Goal: Task Accomplishment & Management: Manage account settings

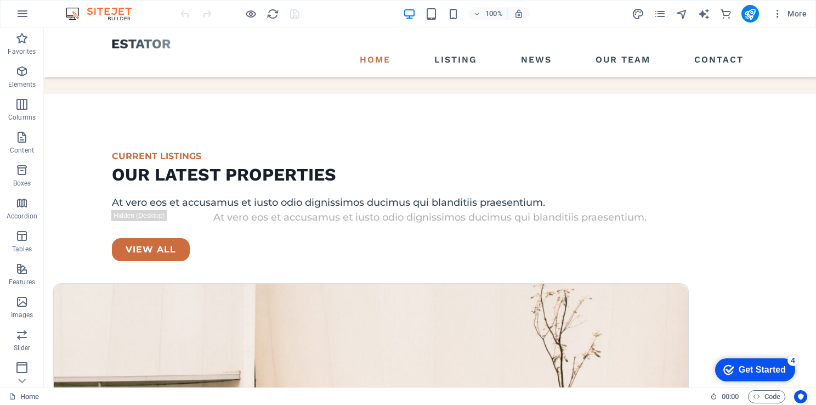
scroll to position [1801, 0]
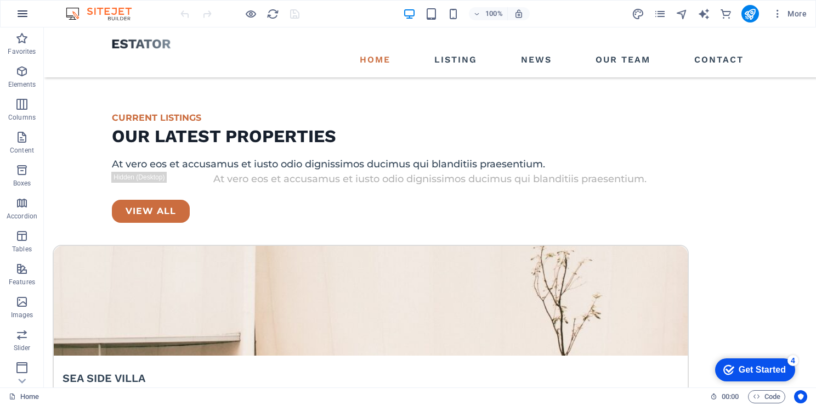
click at [20, 10] on icon "button" at bounding box center [22, 13] width 13 height 13
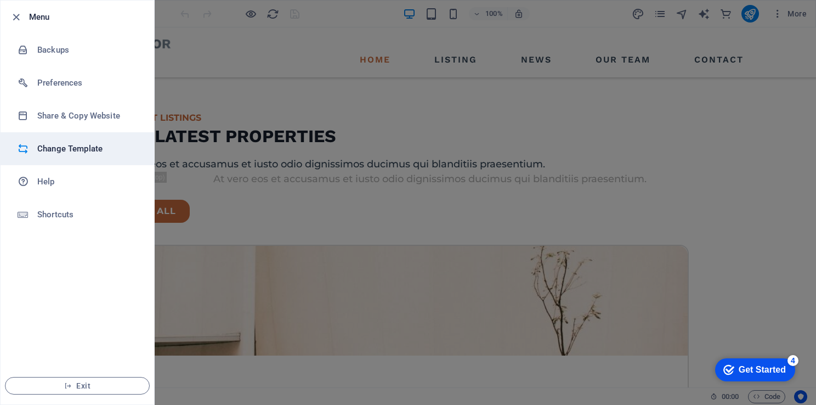
click at [92, 148] on h6 "Change Template" at bounding box center [87, 148] width 101 height 13
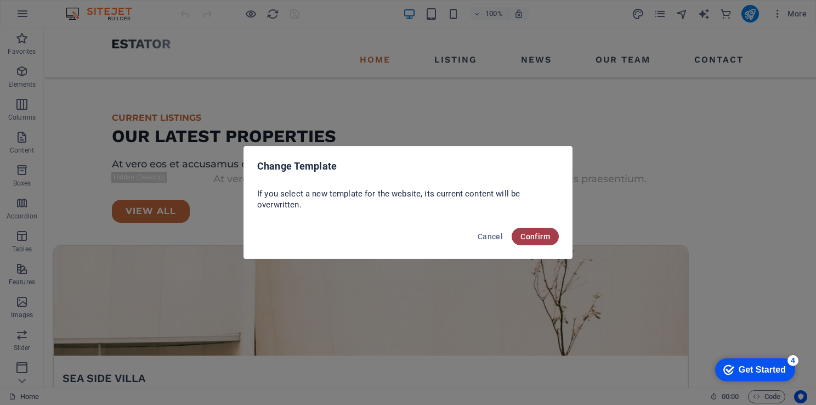
click at [544, 242] on button "Confirm" at bounding box center [535, 237] width 47 height 18
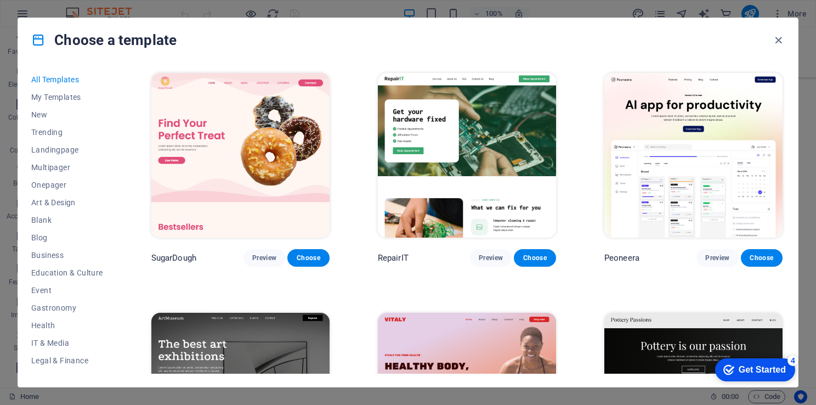
drag, startPoint x: 812, startPoint y: 230, endPoint x: 814, endPoint y: 246, distance: 16.1
click at [814, 246] on div "Choose a template All Templates My Templates New Trending Landingpage Multipage…" at bounding box center [408, 202] width 816 height 405
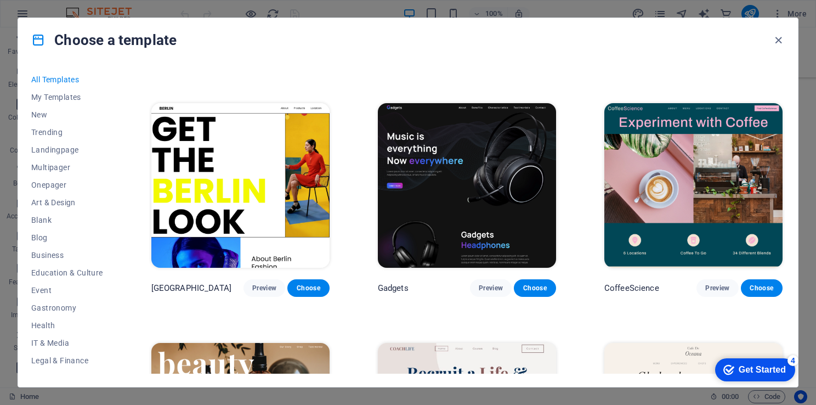
scroll to position [3266, 0]
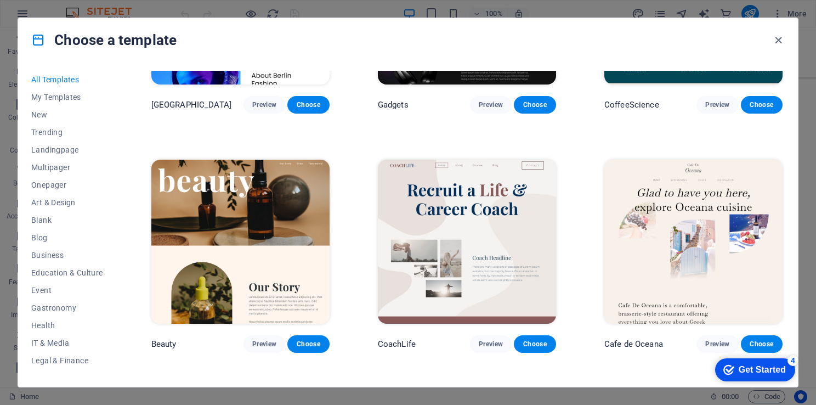
drag, startPoint x: 785, startPoint y: 145, endPoint x: 787, endPoint y: 158, distance: 12.7
click at [787, 158] on div "All Templates My Templates New Trending Landingpage Multipager Onepager Art & D…" at bounding box center [408, 224] width 780 height 325
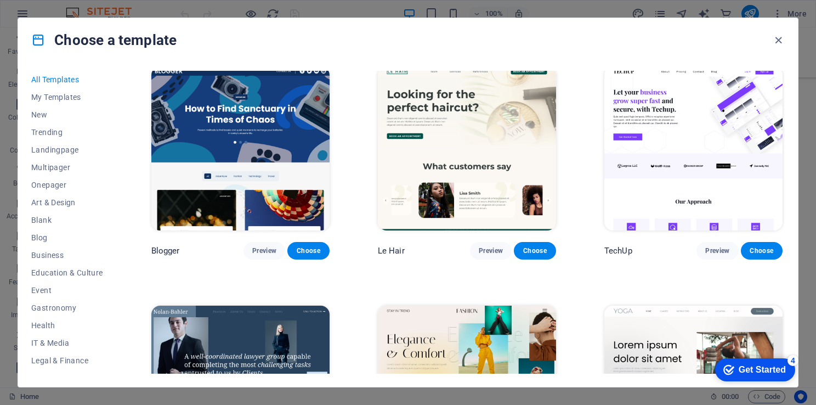
scroll to position [3859, 0]
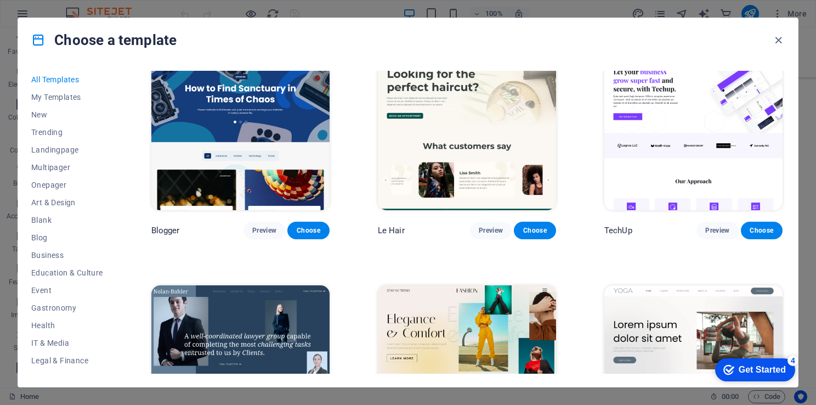
click at [782, 158] on div "TechUp Preview Choose" at bounding box center [693, 142] width 183 height 196
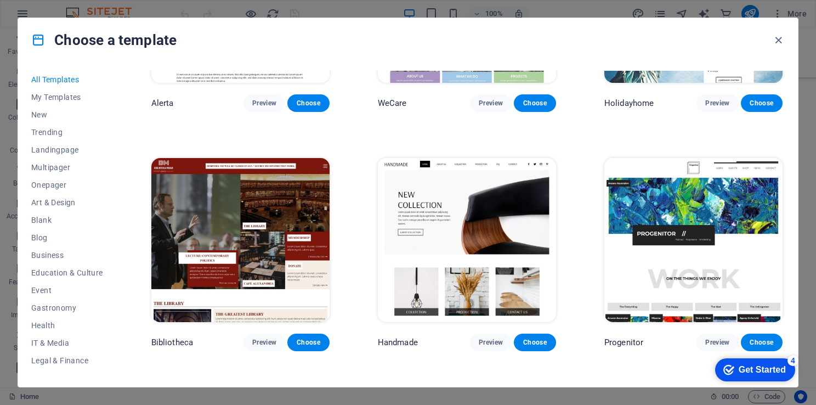
scroll to position [6901, 0]
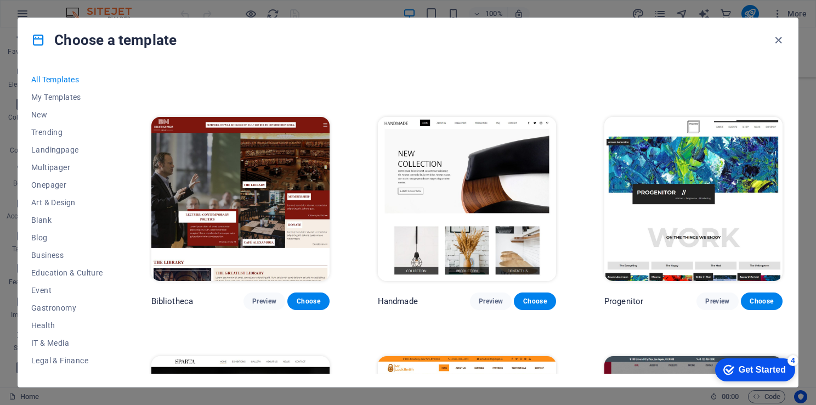
click at [786, 225] on div "All Templates My Templates New Trending Landingpage Multipager Onepager Art & D…" at bounding box center [408, 224] width 780 height 325
click at [787, 222] on div "All Templates My Templates New Trending Landingpage Multipager Onepager Art & D…" at bounding box center [408, 224] width 780 height 325
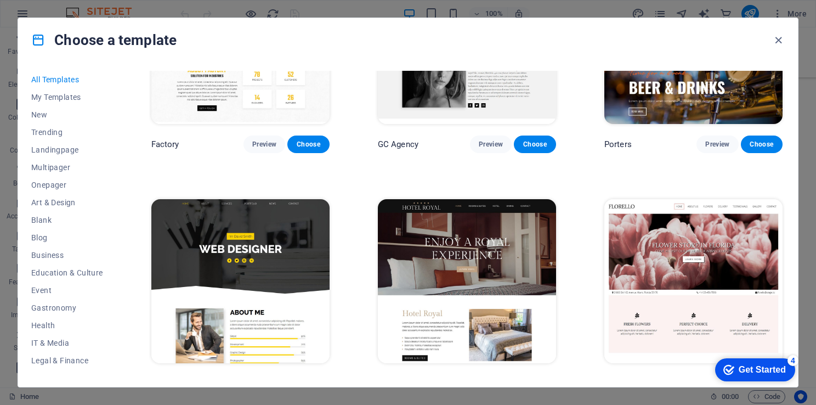
scroll to position [9515, 0]
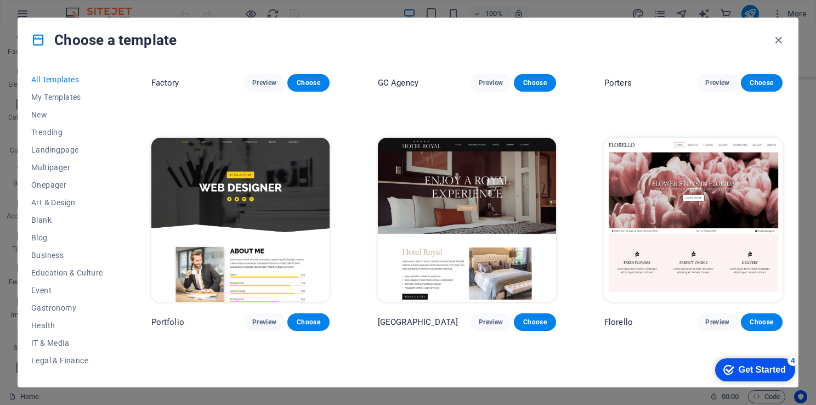
drag, startPoint x: 785, startPoint y: 280, endPoint x: 787, endPoint y: 293, distance: 13.9
click at [787, 293] on div "All Templates My Templates New Trending Landingpage Multipager Onepager Art & D…" at bounding box center [408, 224] width 780 height 325
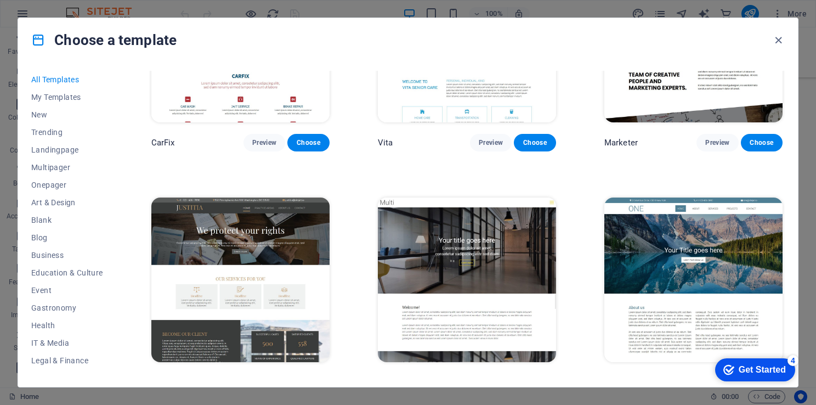
scroll to position [10454, 0]
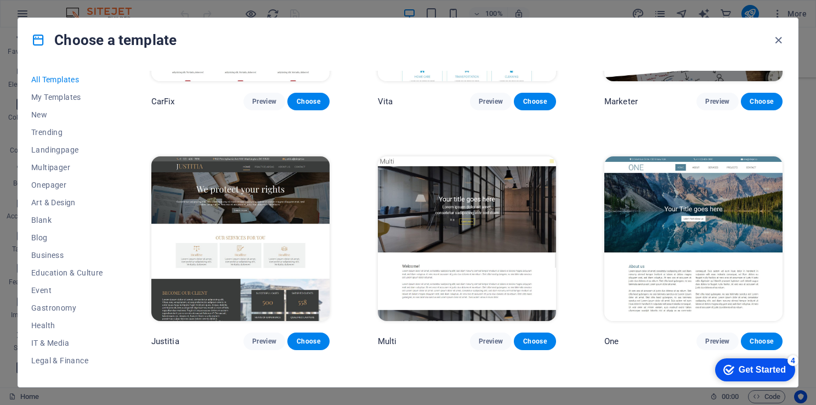
click at [436, 168] on img at bounding box center [467, 238] width 178 height 165
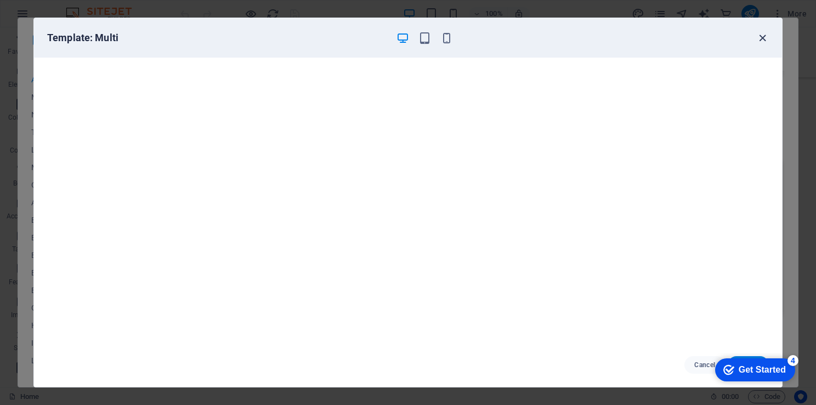
click at [764, 37] on icon "button" at bounding box center [763, 38] width 13 height 13
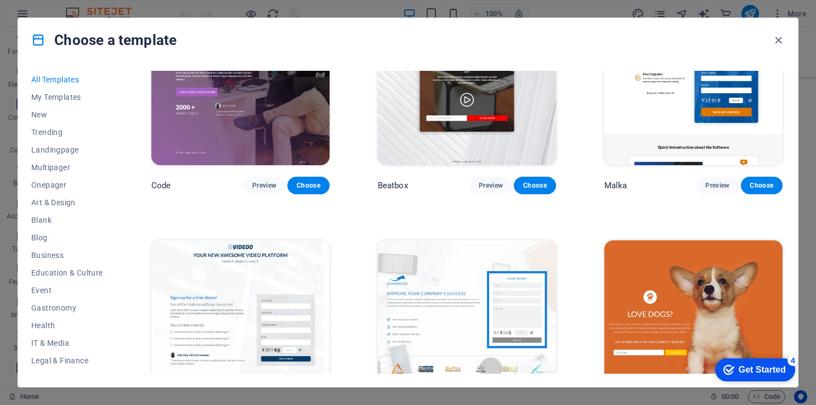
scroll to position [12087, 0]
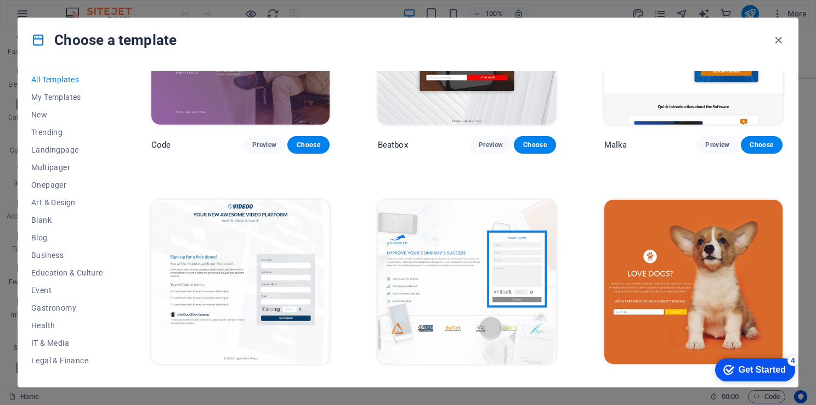
click at [461, 238] on img at bounding box center [467, 282] width 178 height 165
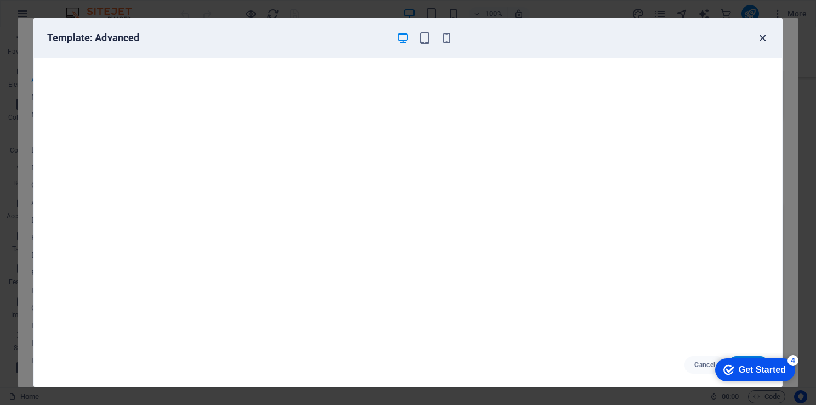
click at [757, 36] on icon "button" at bounding box center [763, 38] width 13 height 13
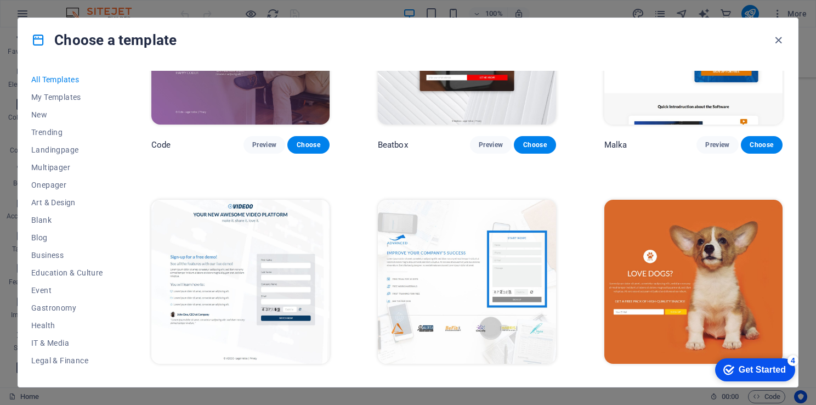
click at [529, 375] on button "Choose" at bounding box center [535, 384] width 42 height 18
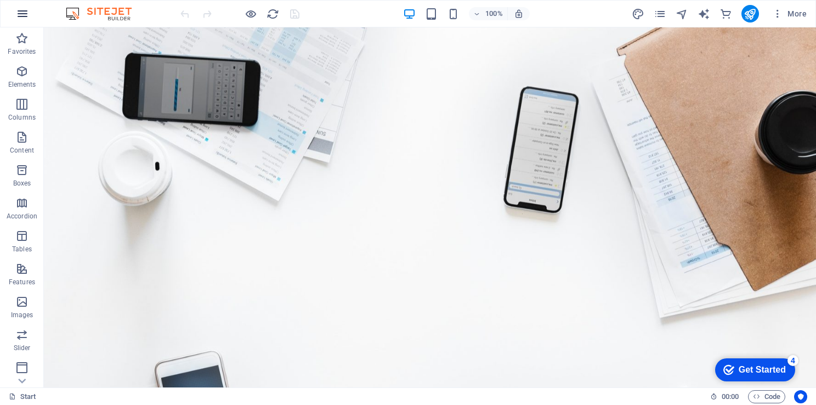
click at [24, 19] on icon "button" at bounding box center [22, 13] width 13 height 13
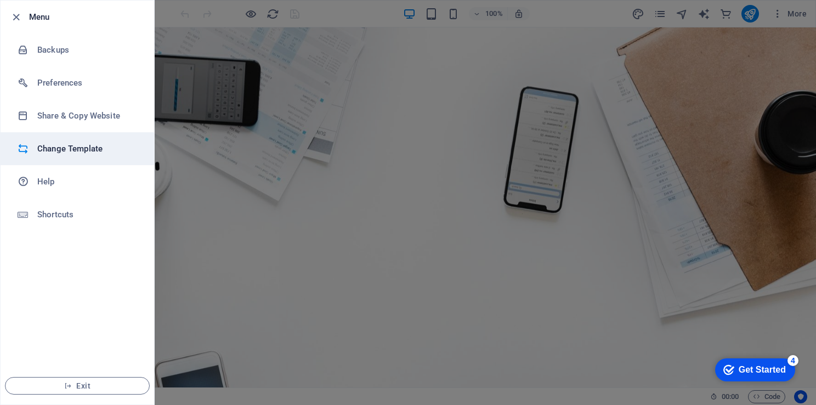
click at [82, 148] on h6 "Change Template" at bounding box center [87, 148] width 101 height 13
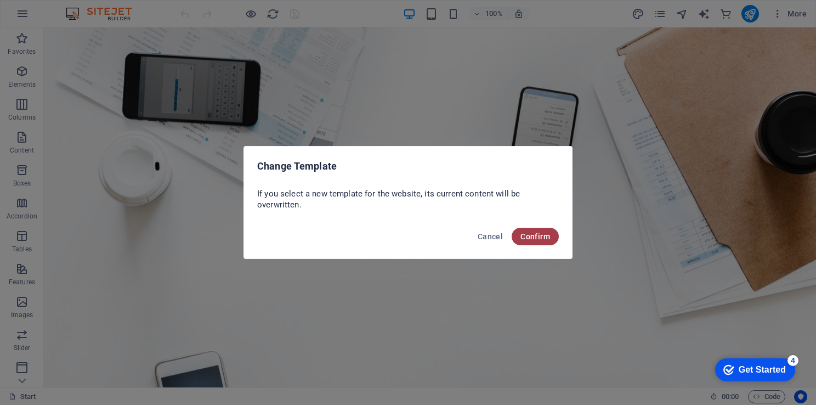
click at [541, 239] on span "Confirm" at bounding box center [536, 236] width 30 height 9
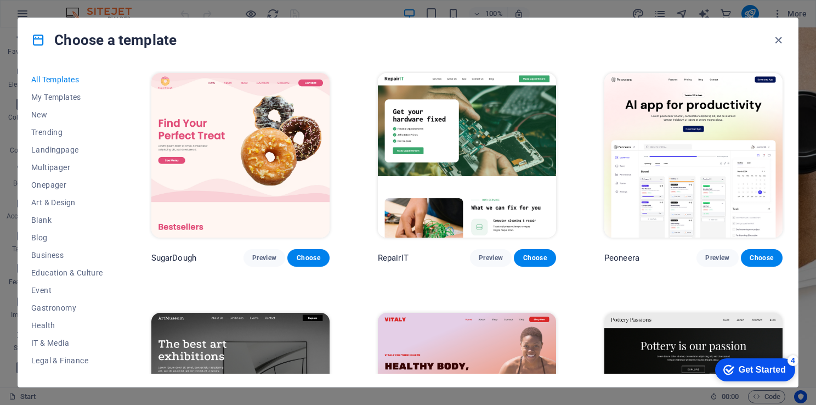
click at [814, 130] on div "Choose a template All Templates My Templates New Trending Landingpage Multipage…" at bounding box center [408, 202] width 816 height 405
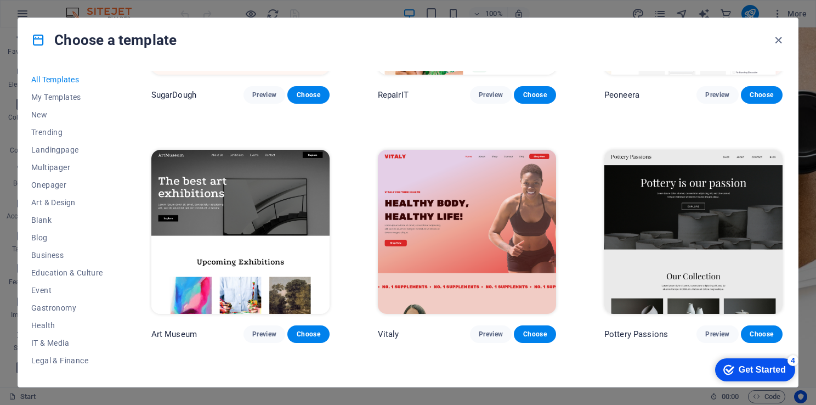
scroll to position [184, 0]
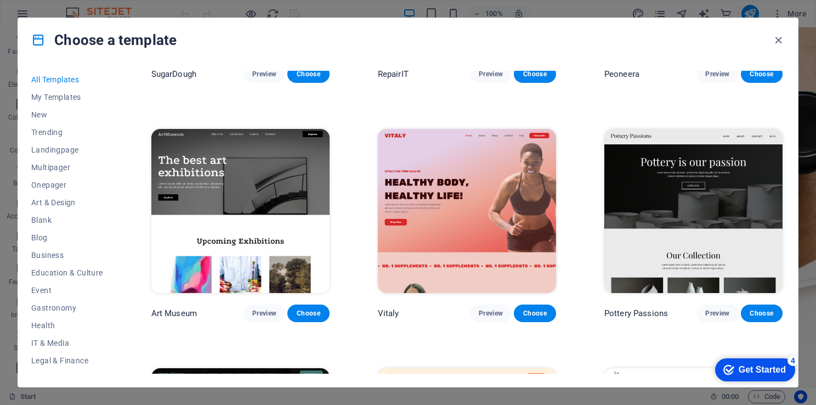
click at [786, 81] on div "All Templates My Templates New Trending Landingpage Multipager Onepager Art & D…" at bounding box center [408, 224] width 780 height 325
click at [786, 78] on div "All Templates My Templates New Trending Landingpage Multipager Onepager Art & D…" at bounding box center [408, 224] width 780 height 325
drag, startPoint x: 786, startPoint y: 78, endPoint x: 785, endPoint y: 84, distance: 6.6
click at [785, 84] on div "All Templates My Templates New Trending Landingpage Multipager Onepager Art & D…" at bounding box center [408, 224] width 780 height 325
click at [783, 87] on div "SugarDough Preview Choose RepairIT Preview Choose Peoneera Preview Choose Art M…" at bounding box center [467, 222] width 636 height 303
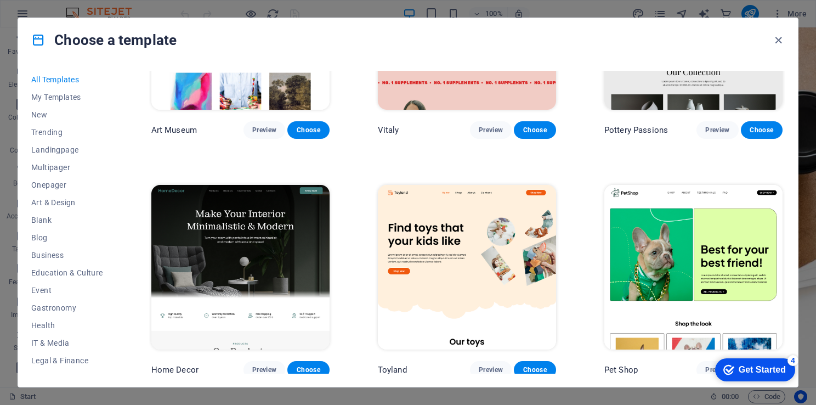
scroll to position [388, 0]
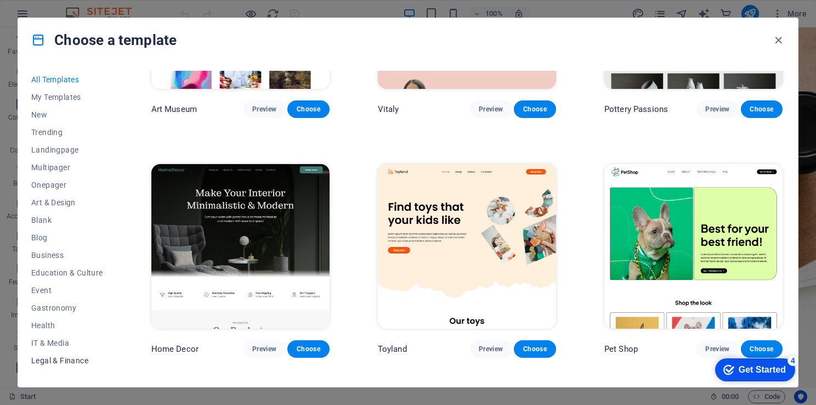
click at [64, 358] on span "Legal & Finance" at bounding box center [67, 360] width 72 height 9
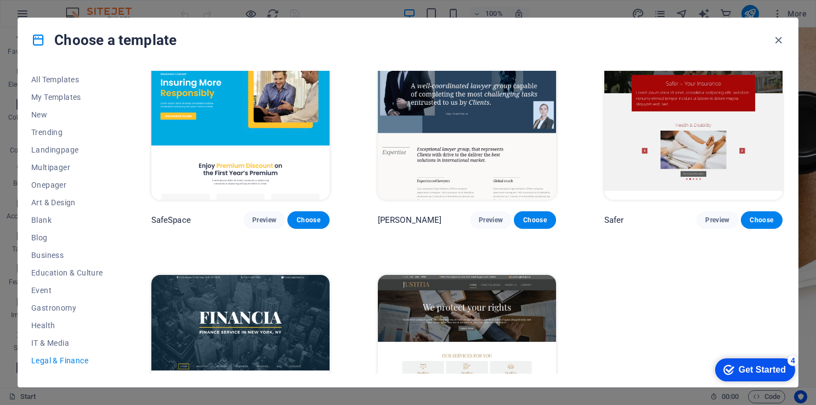
scroll to position [0, 0]
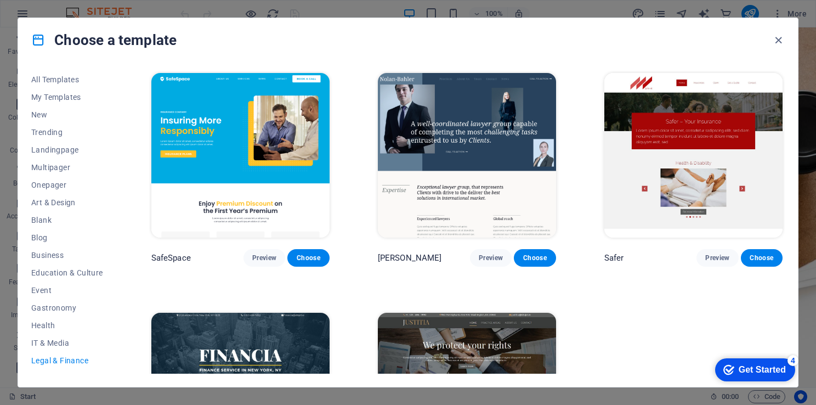
drag, startPoint x: 786, startPoint y: 125, endPoint x: 783, endPoint y: 135, distance: 10.1
click at [783, 135] on div "All Templates My Templates New Trending Landingpage Multipager Onepager Art & D…" at bounding box center [408, 224] width 780 height 325
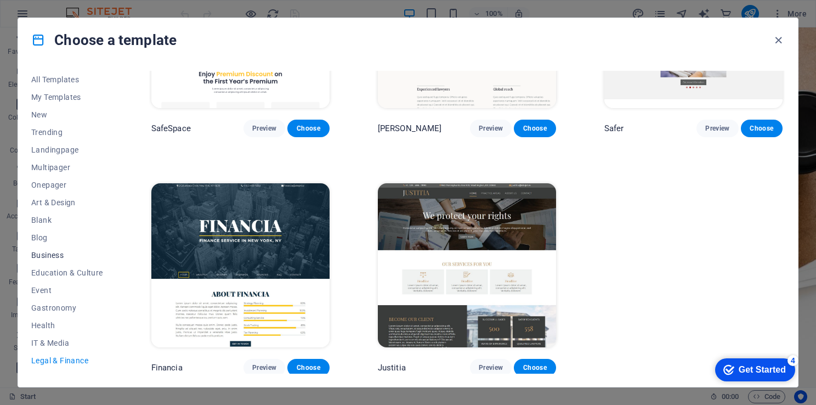
click at [52, 252] on span "Business" at bounding box center [67, 255] width 72 height 9
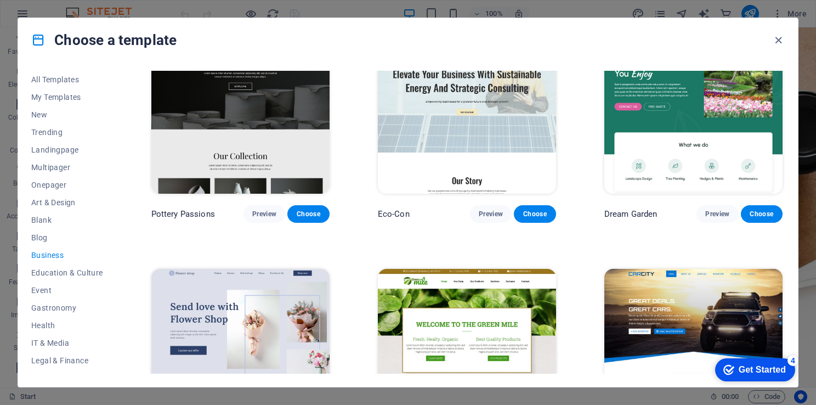
scroll to position [0, 0]
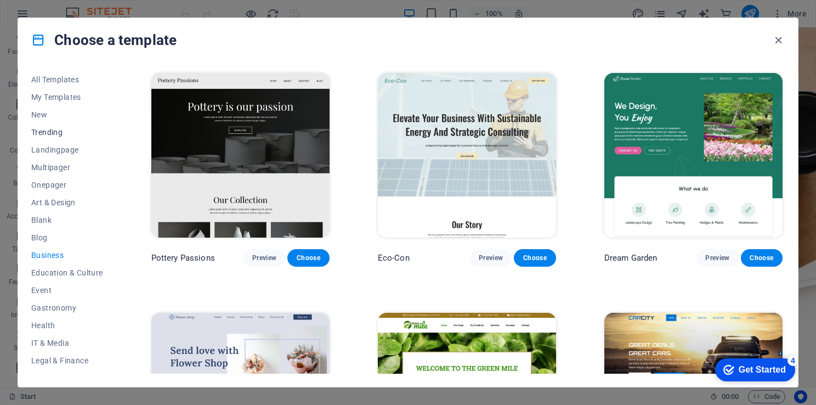
click at [58, 133] on span "Trending" at bounding box center [67, 132] width 72 height 9
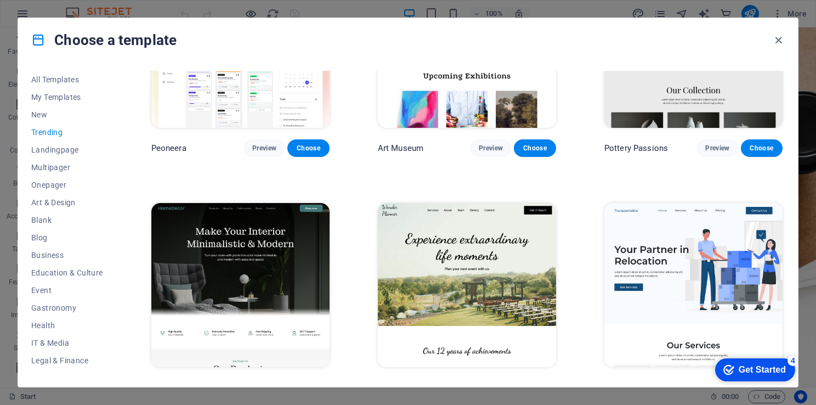
scroll to position [106, 0]
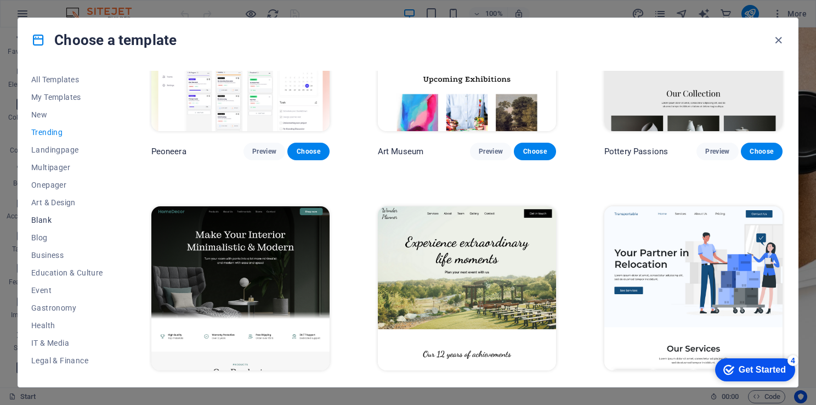
click at [40, 221] on span "Blank" at bounding box center [67, 220] width 72 height 9
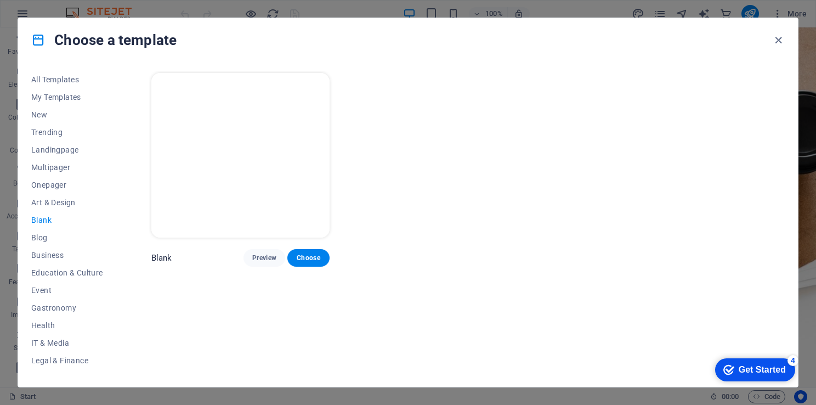
scroll to position [0, 0]
click at [268, 190] on img at bounding box center [240, 155] width 178 height 165
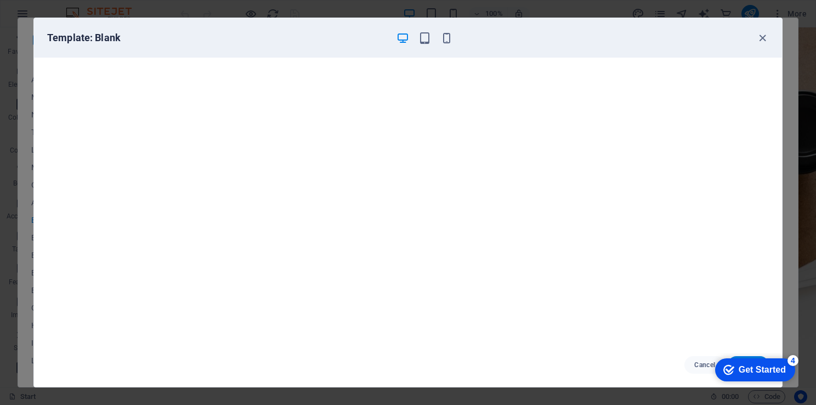
click at [763, 45] on div "Template: Blank" at bounding box center [408, 37] width 748 height 39
click at [761, 38] on icon "button" at bounding box center [763, 38] width 13 height 13
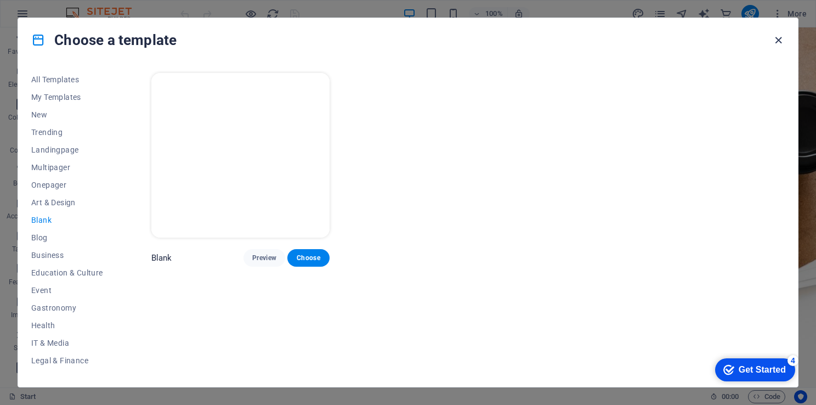
click at [779, 39] on icon "button" at bounding box center [778, 40] width 13 height 13
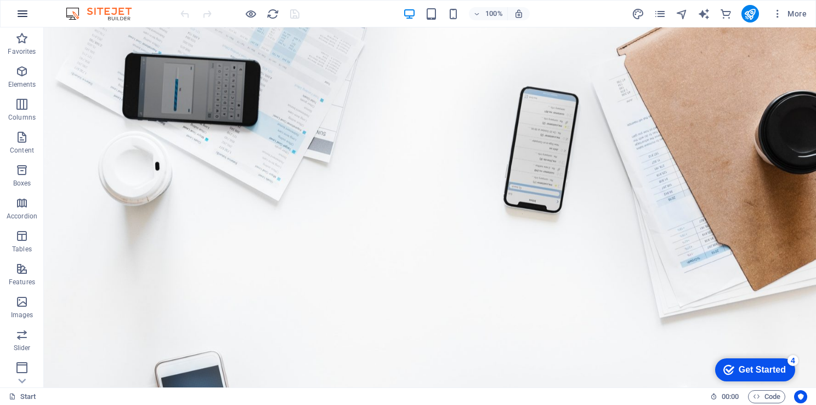
click at [18, 12] on icon "button" at bounding box center [22, 13] width 13 height 13
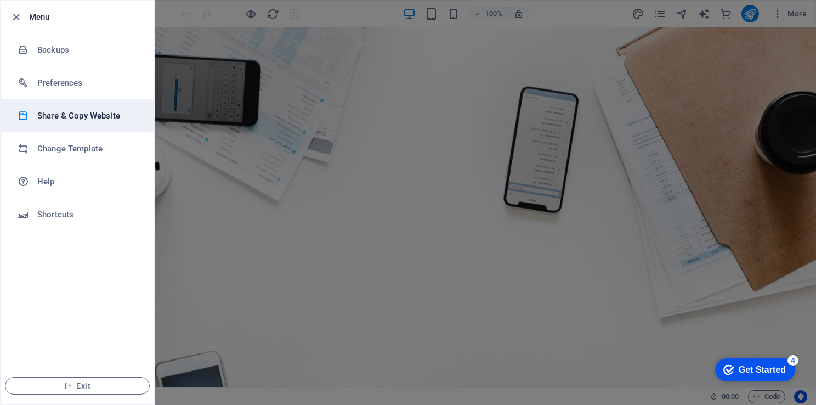
click at [77, 118] on h6 "Share & Copy Website" at bounding box center [87, 115] width 101 height 13
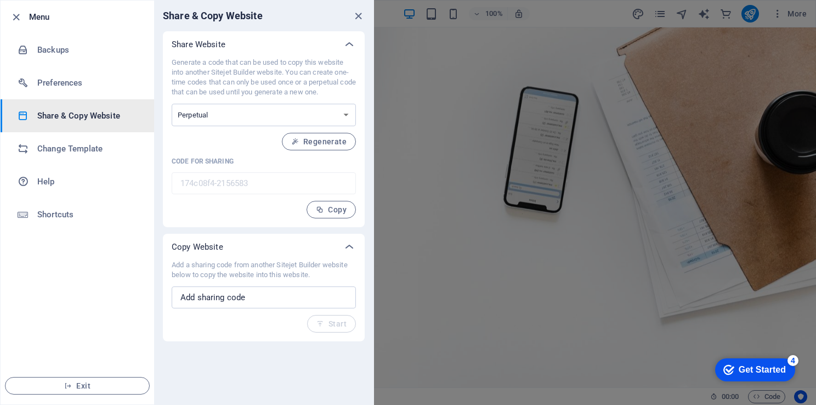
click at [219, 244] on p "Copy Website" at bounding box center [198, 246] width 52 height 11
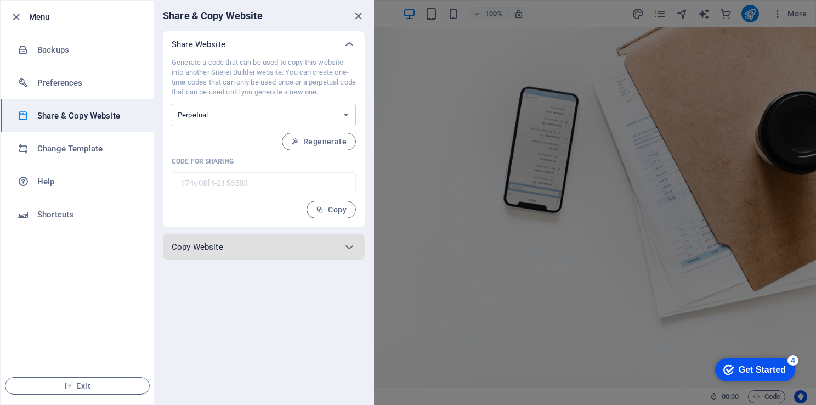
click at [219, 244] on p "Copy Website" at bounding box center [198, 246] width 52 height 11
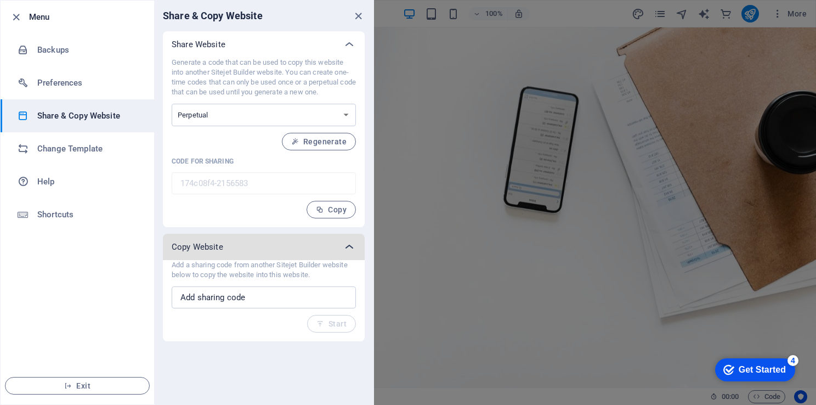
click at [352, 252] on icon at bounding box center [349, 246] width 13 height 13
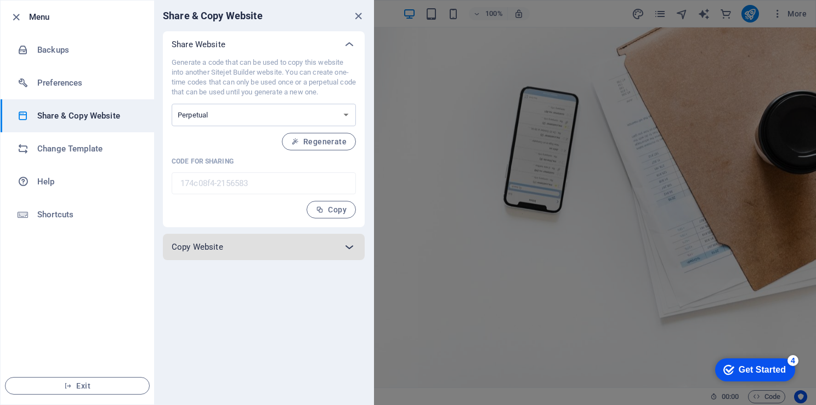
click at [352, 252] on icon at bounding box center [349, 246] width 13 height 13
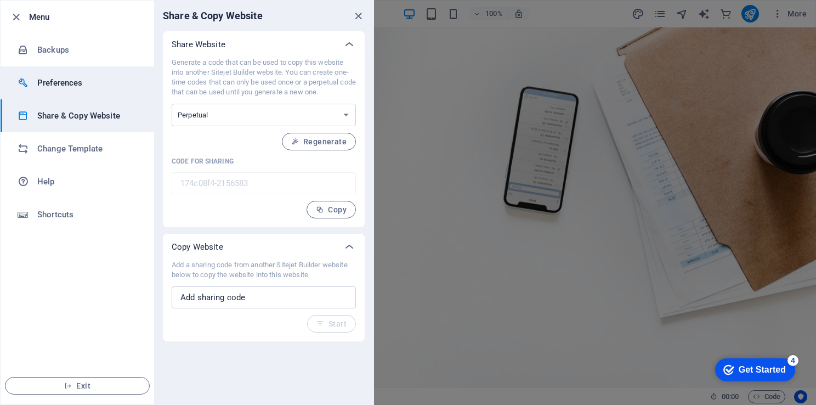
click at [60, 86] on h6 "Preferences" at bounding box center [87, 82] width 101 height 13
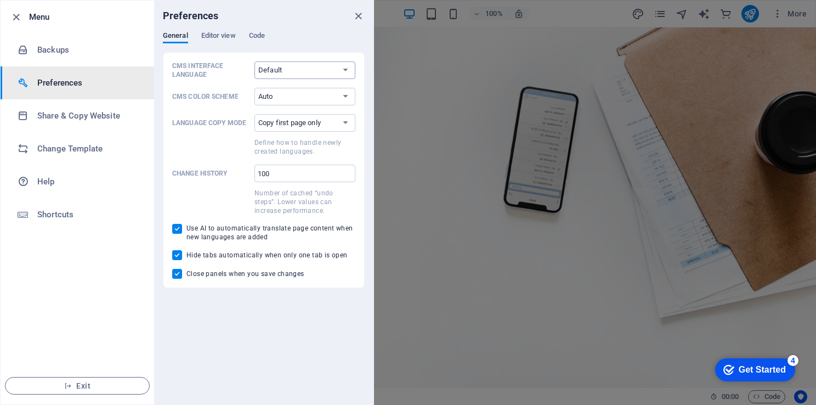
click at [340, 76] on select "Default Deutsch English Español Français Magyar Italiano Nederlands Polski Port…" at bounding box center [305, 70] width 101 height 18
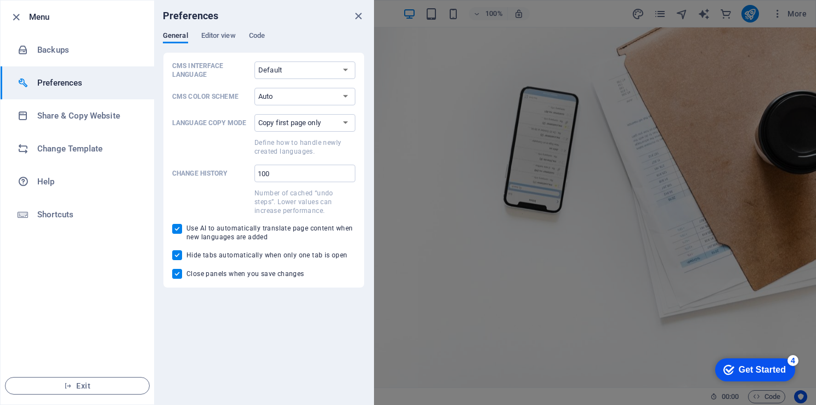
select select "en"
click at [255, 61] on select "Default Deutsch English Español Français Magyar Italiano Nederlands Polski Port…" at bounding box center [305, 70] width 101 height 18
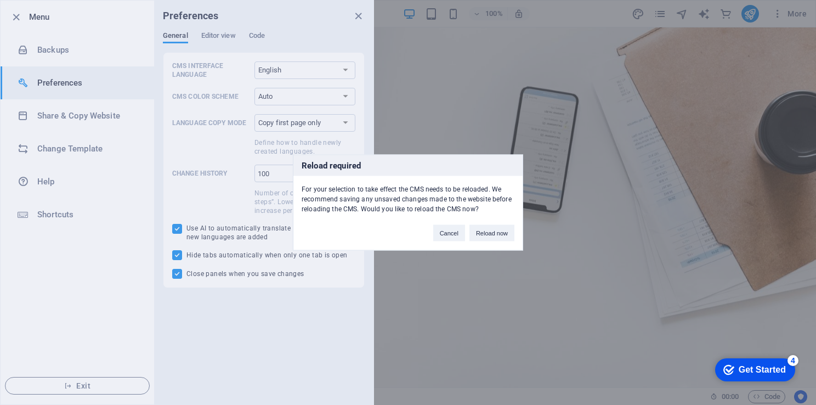
click at [358, 16] on div "Reload required For your selection to take effect the CMS needs to be reloaded.…" at bounding box center [408, 202] width 816 height 405
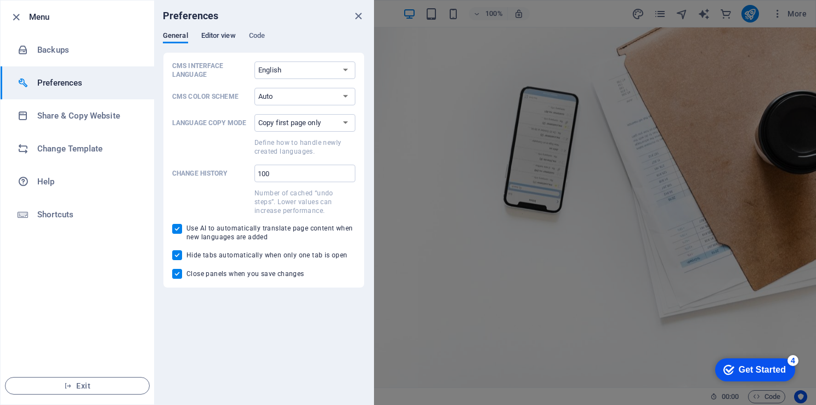
click at [221, 33] on span "Editor view" at bounding box center [218, 36] width 35 height 15
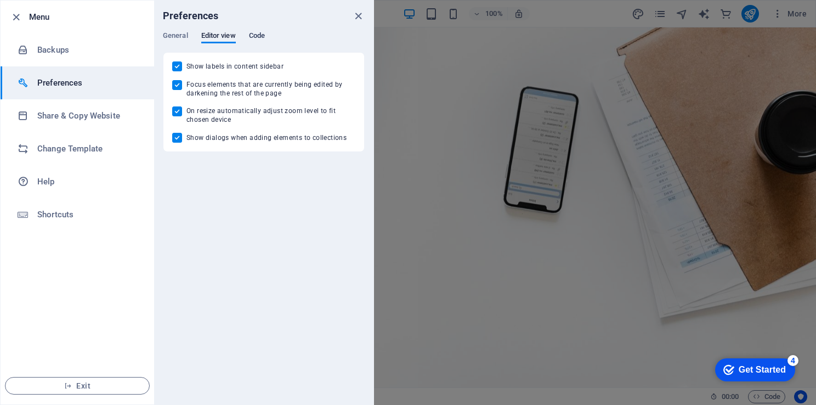
click at [253, 37] on span "Code" at bounding box center [257, 36] width 16 height 15
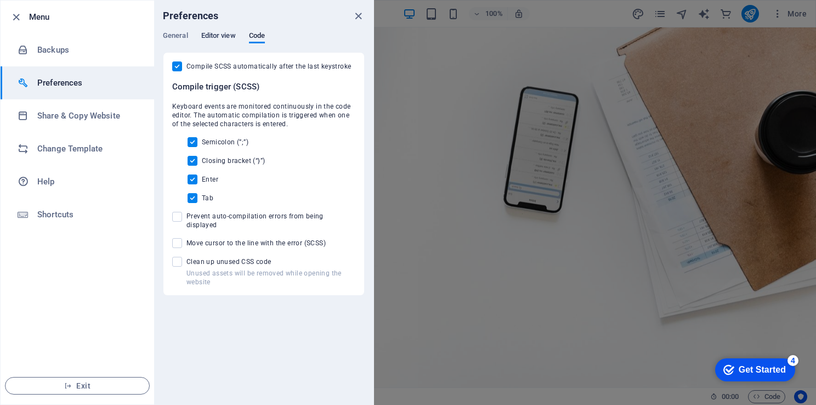
click at [231, 37] on span "Editor view" at bounding box center [218, 36] width 35 height 15
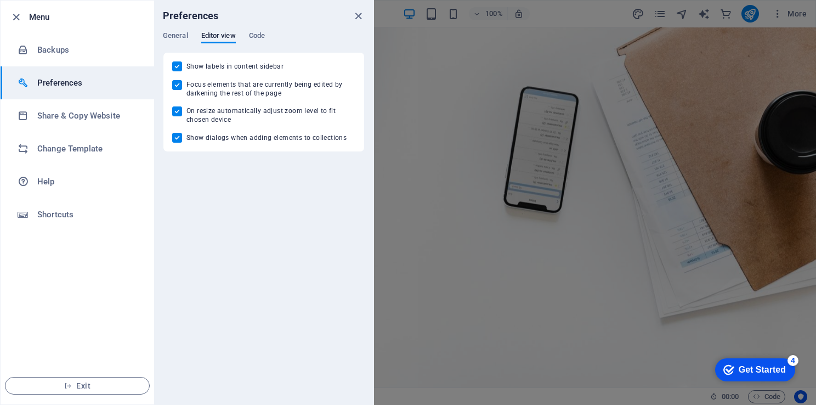
click at [246, 31] on div "General Editor view Code" at bounding box center [264, 41] width 202 height 21
click at [265, 36] on span "Code" at bounding box center [257, 36] width 16 height 15
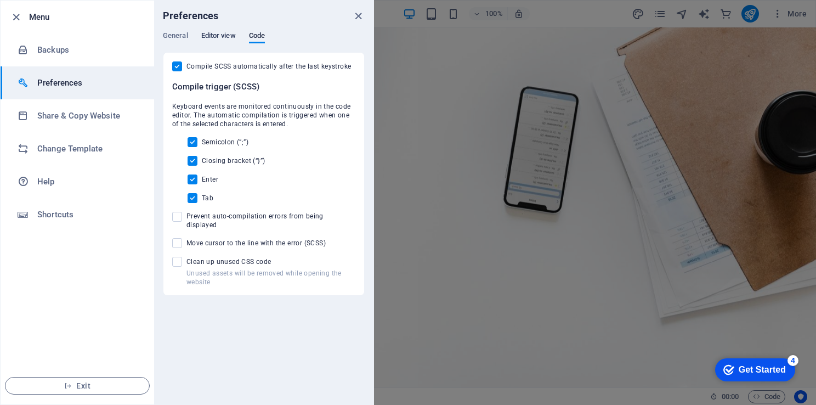
click at [221, 37] on span "Editor view" at bounding box center [218, 36] width 35 height 15
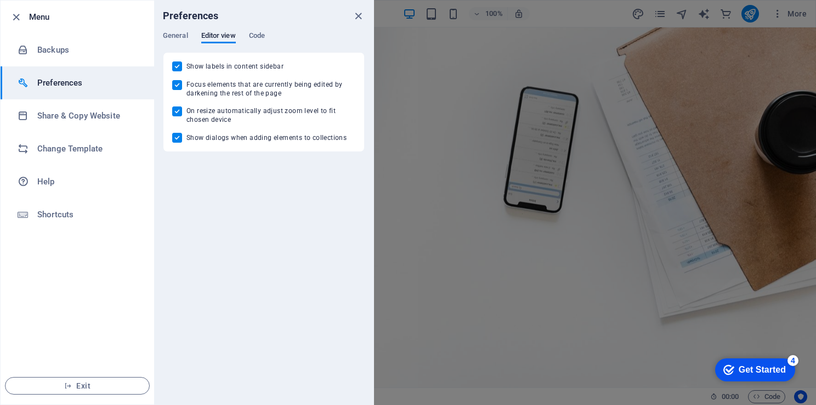
click at [170, 30] on div "Preferences" at bounding box center [263, 16] width 219 height 31
click at [176, 40] on span "General" at bounding box center [175, 36] width 25 height 15
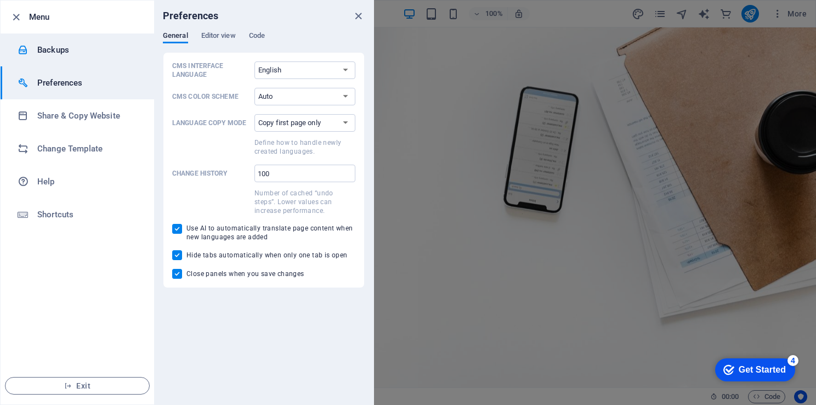
click at [49, 49] on h6 "Backups" at bounding box center [87, 49] width 101 height 13
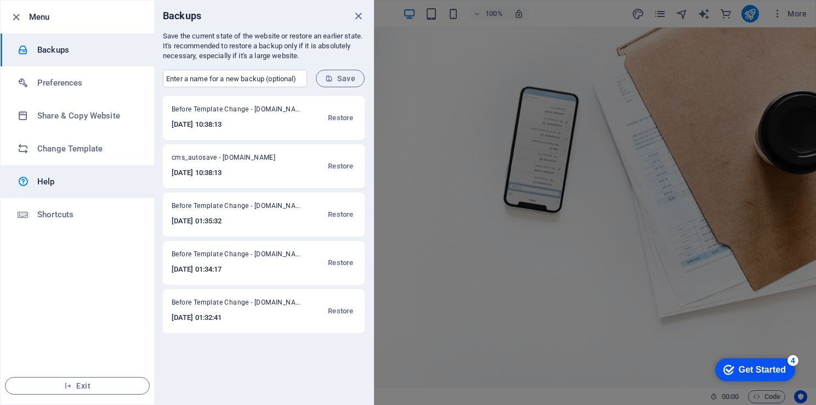
click at [69, 183] on h6 "Help" at bounding box center [87, 181] width 101 height 13
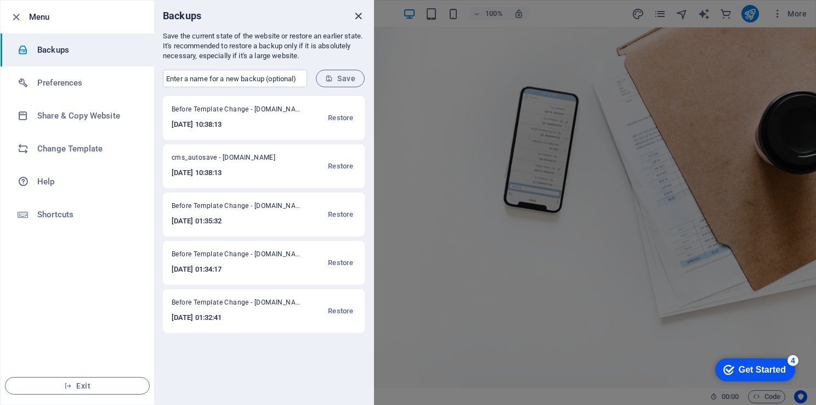
click at [355, 16] on icon "close" at bounding box center [358, 16] width 13 height 13
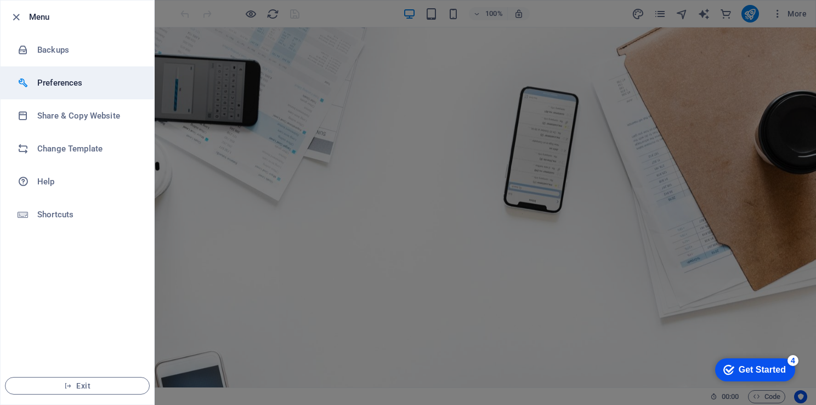
click at [65, 86] on h6 "Preferences" at bounding box center [87, 82] width 101 height 13
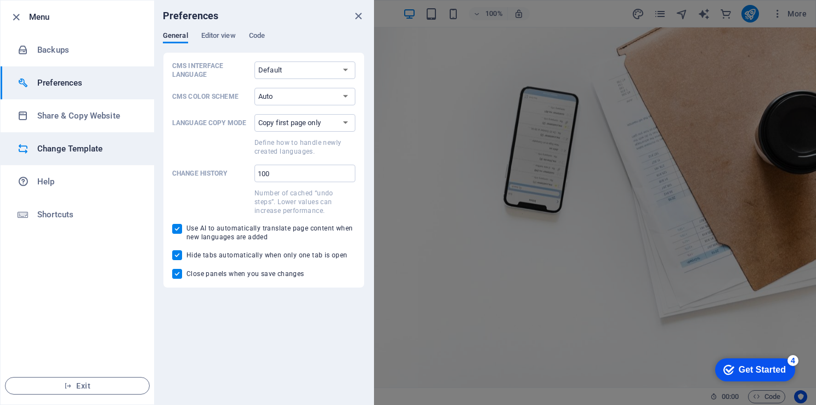
click at [86, 148] on h6 "Change Template" at bounding box center [87, 148] width 101 height 13
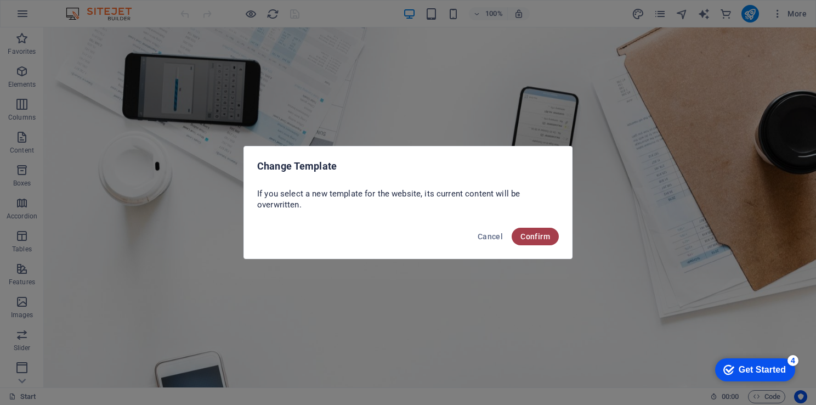
click at [538, 234] on span "Confirm" at bounding box center [536, 236] width 30 height 9
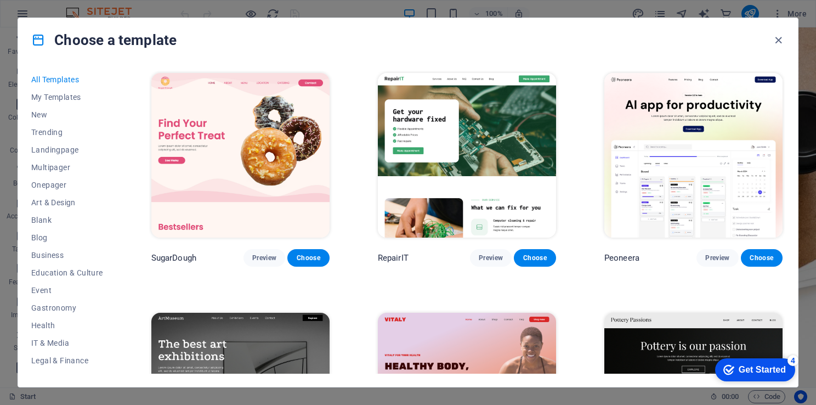
click at [54, 79] on span "All Templates" at bounding box center [67, 79] width 72 height 9
click at [58, 93] on span "My Templates" at bounding box center [67, 97] width 72 height 9
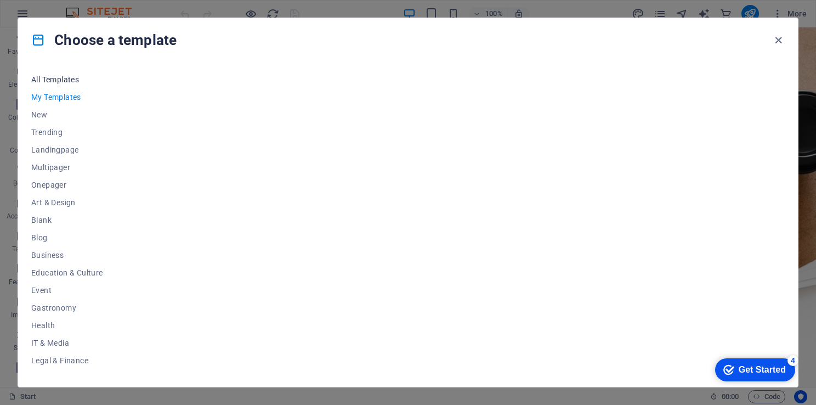
click at [57, 82] on span "All Templates" at bounding box center [67, 79] width 72 height 9
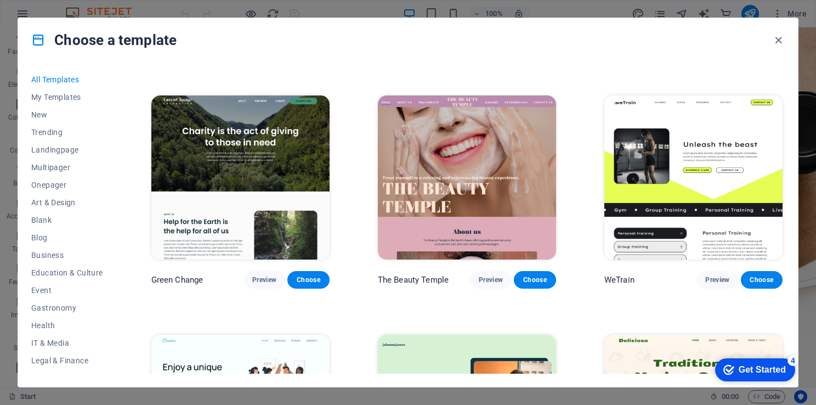
scroll to position [1715, 0]
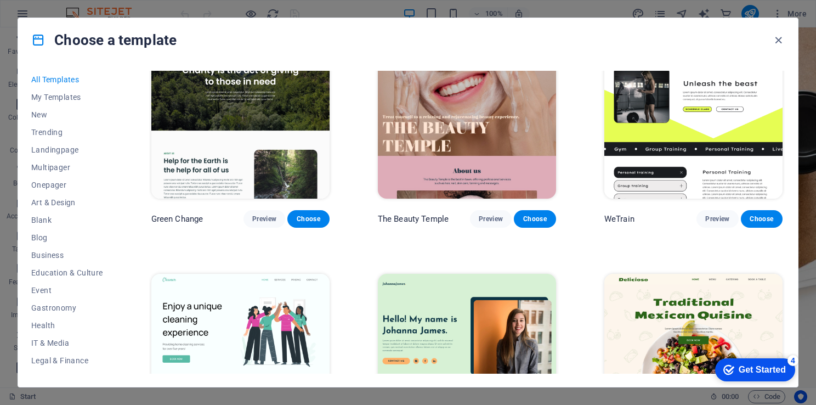
click at [785, 111] on div "All Templates My Templates New Trending Landingpage Multipager Onepager Art & D…" at bounding box center [408, 224] width 780 height 325
drag, startPoint x: 785, startPoint y: 111, endPoint x: 785, endPoint y: 119, distance: 7.7
click at [785, 119] on div "All Templates My Templates New Trending Landingpage Multipager Onepager Art & D…" at bounding box center [408, 224] width 780 height 325
drag, startPoint x: 782, startPoint y: 110, endPoint x: 783, endPoint y: 117, distance: 7.3
click at [783, 117] on div "SugarDough Preview Choose RepairIT Preview Choose Peoneera Preview Choose Art M…" at bounding box center [467, 222] width 636 height 303
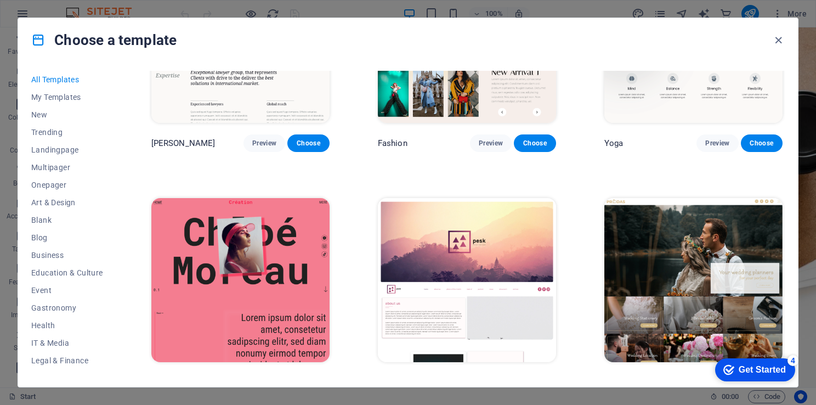
scroll to position [4247, 0]
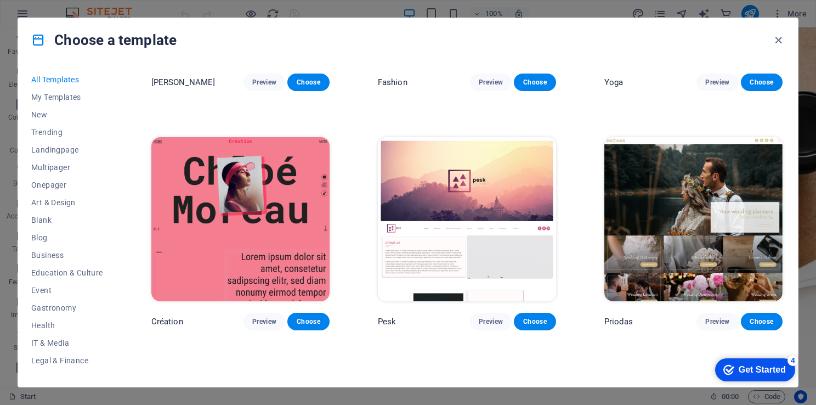
click at [115, 117] on div "All Templates My Templates New Trending Landingpage Multipager Onepager Art & D…" at bounding box center [73, 222] width 85 height 303
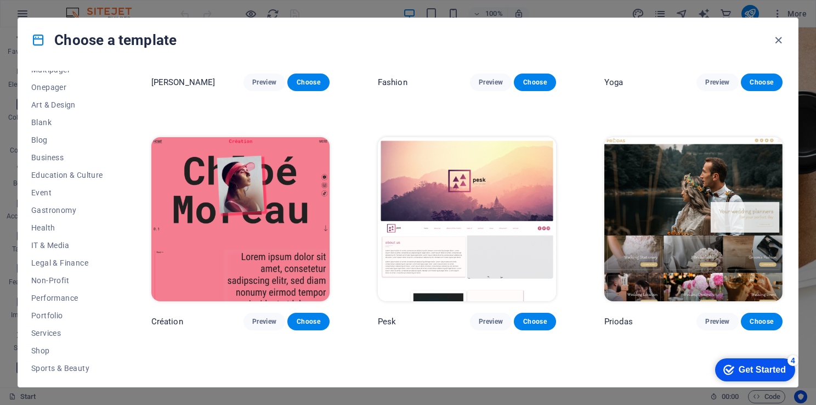
scroll to position [153, 0]
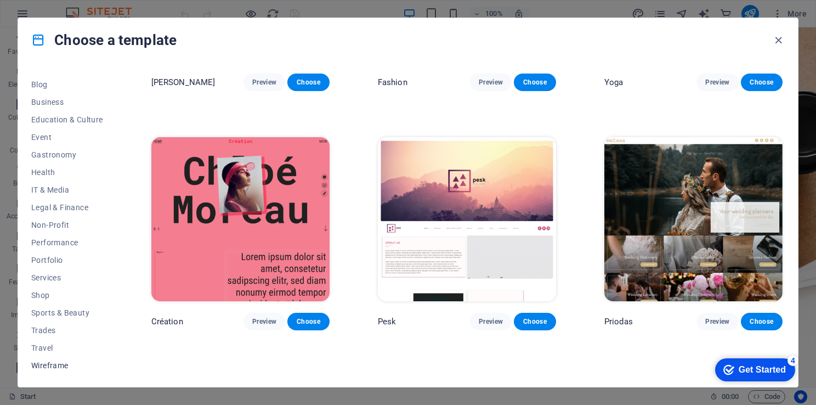
click at [46, 366] on span "Wireframe" at bounding box center [67, 365] width 72 height 9
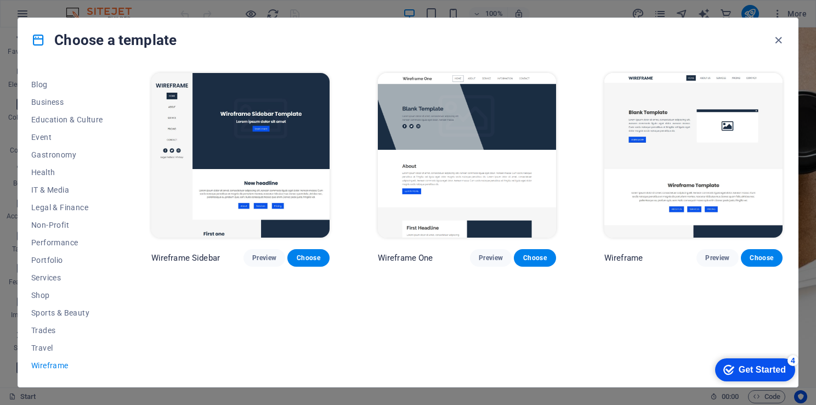
scroll to position [0, 0]
drag, startPoint x: 118, startPoint y: 214, endPoint x: 113, endPoint y: 80, distance: 134.5
click at [113, 80] on div "All Templates My Templates New Trending Landingpage Multipager Onepager Art & D…" at bounding box center [408, 224] width 780 height 325
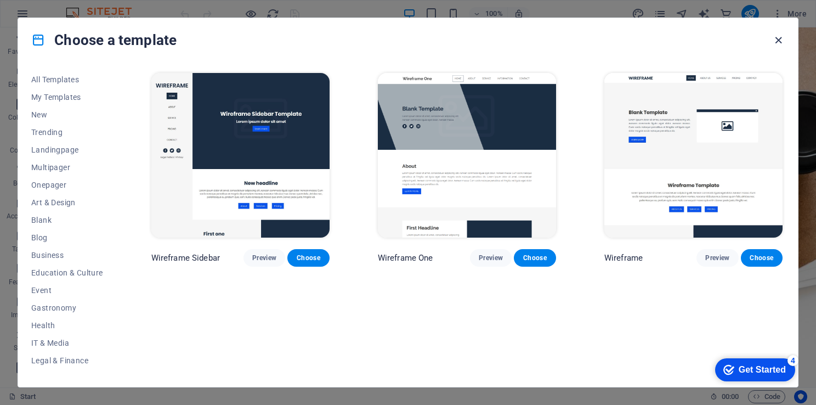
click at [779, 38] on icon "button" at bounding box center [778, 40] width 13 height 13
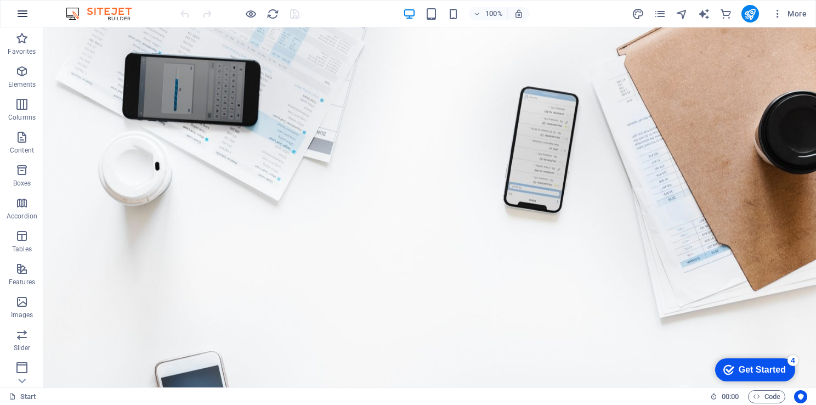
click at [24, 12] on icon "button" at bounding box center [22, 13] width 13 height 13
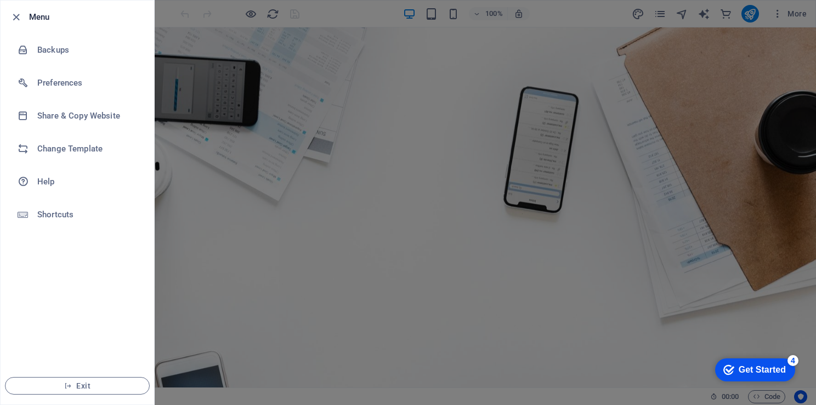
click at [195, 63] on div at bounding box center [408, 202] width 816 height 405
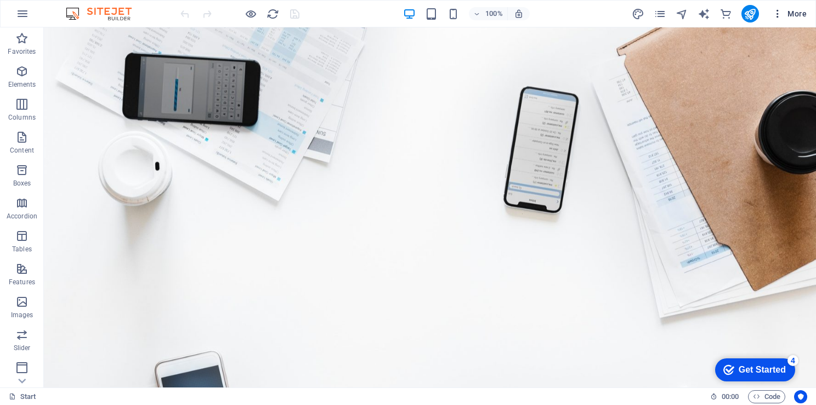
click at [775, 17] on icon "button" at bounding box center [777, 13] width 11 height 11
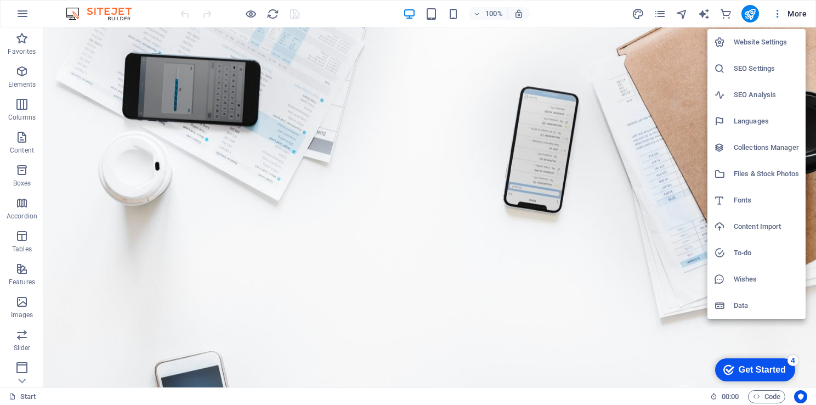
click at [745, 145] on h6 "Collections Manager" at bounding box center [766, 147] width 65 height 13
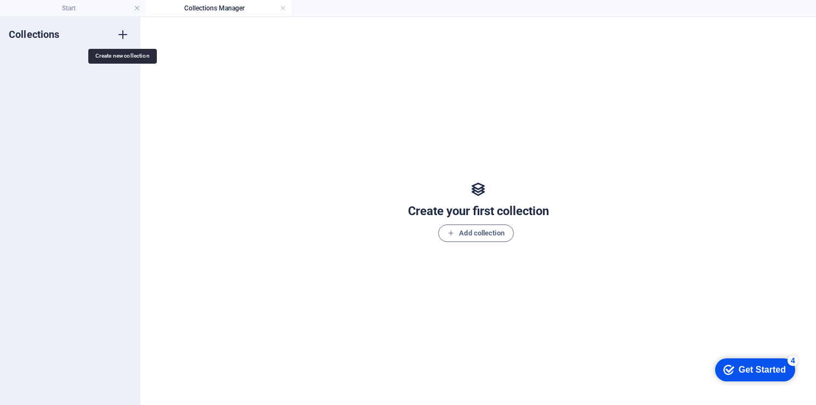
click at [122, 33] on icon "button" at bounding box center [122, 34] width 13 height 13
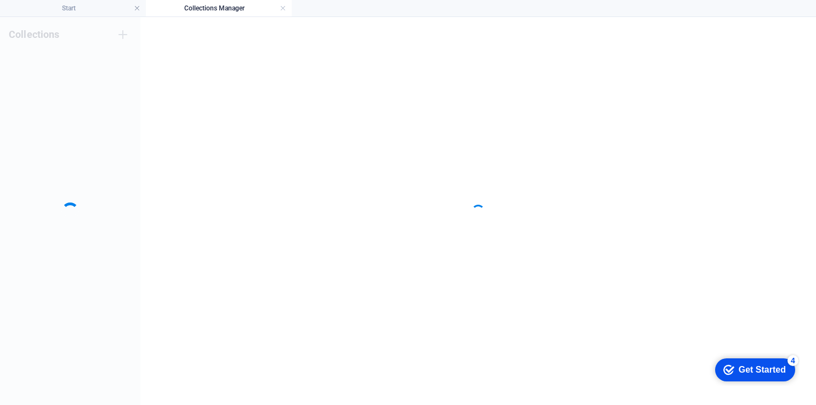
click at [139, 91] on div "Collections" at bounding box center [70, 211] width 140 height 388
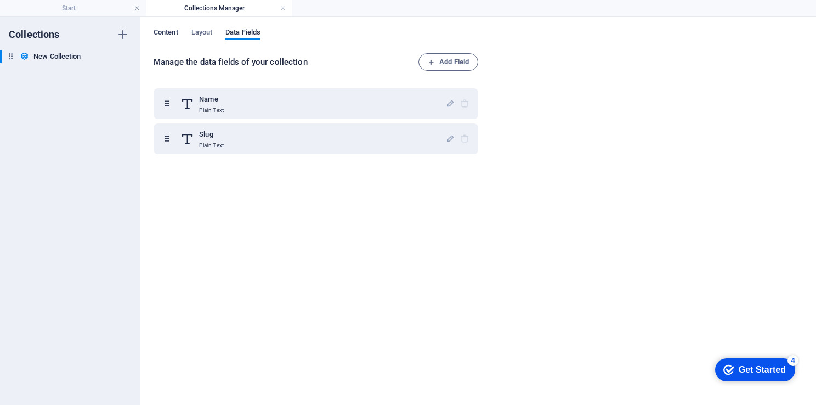
click at [166, 32] on span "Content" at bounding box center [166, 33] width 25 height 15
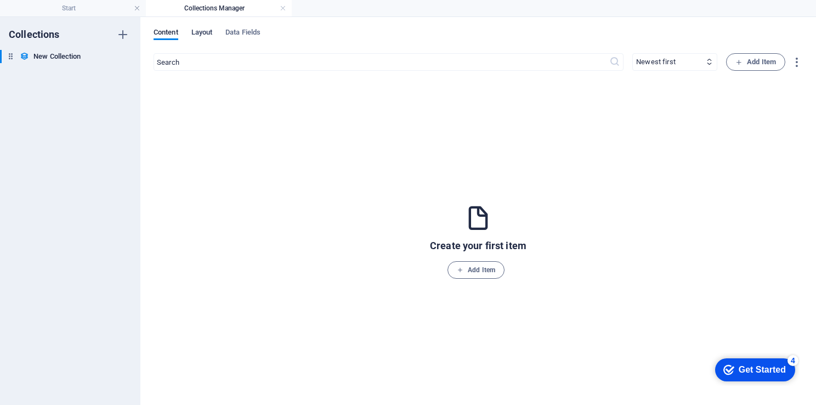
click at [203, 33] on span "Layout" at bounding box center [201, 33] width 21 height 15
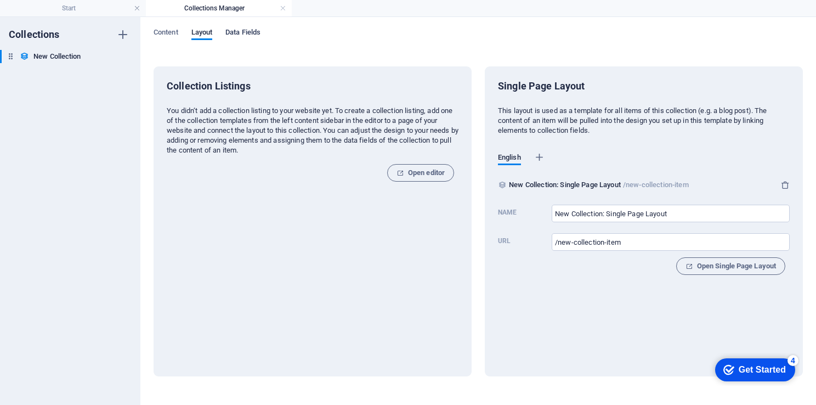
click at [242, 34] on span "Data Fields" at bounding box center [242, 33] width 35 height 15
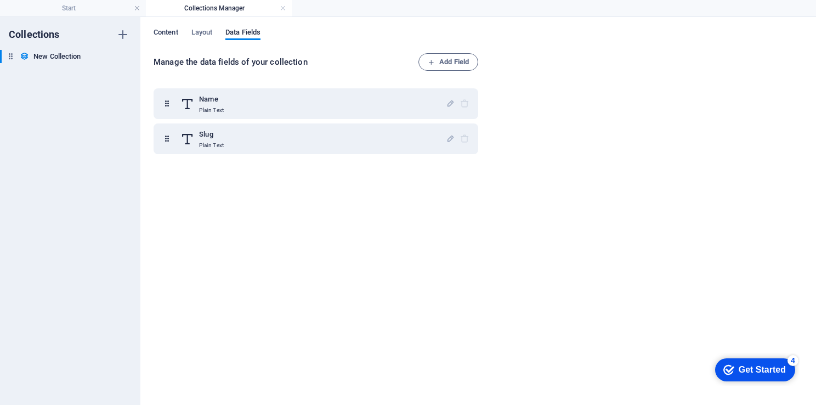
click at [167, 30] on span "Content" at bounding box center [166, 33] width 25 height 15
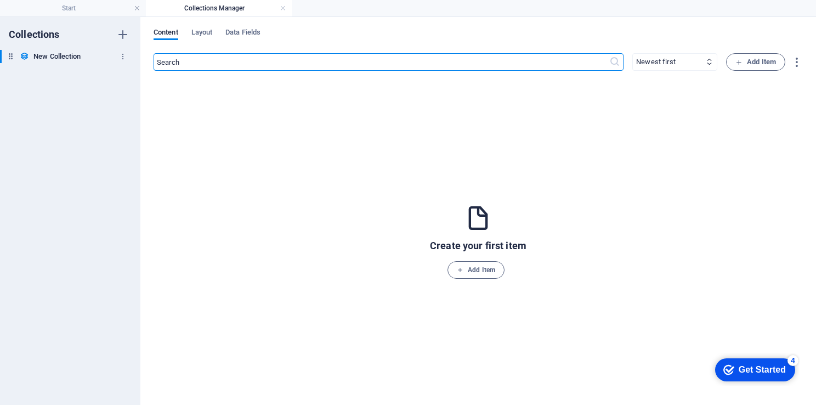
click at [10, 58] on icon at bounding box center [10, 56] width 9 height 9
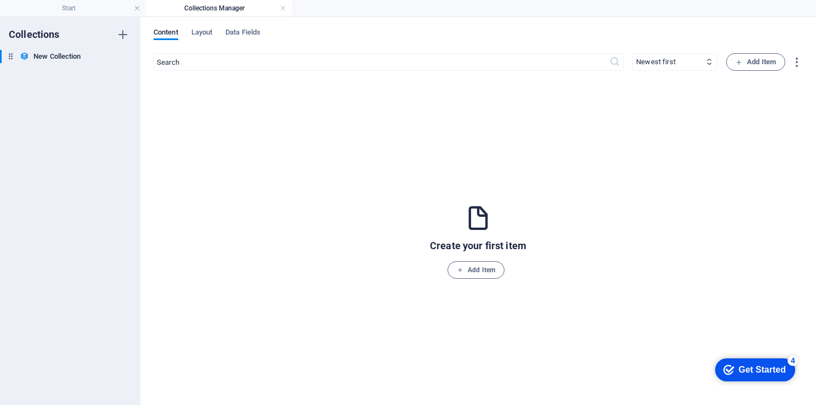
click at [129, 58] on div "New Collection New Collection" at bounding box center [70, 57] width 140 height 15
click at [119, 54] on icon "button" at bounding box center [123, 57] width 8 height 8
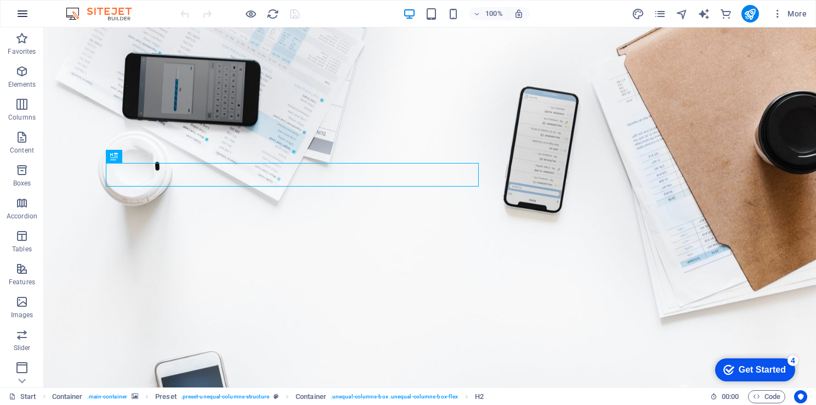
click at [22, 14] on icon "button" at bounding box center [22, 13] width 13 height 13
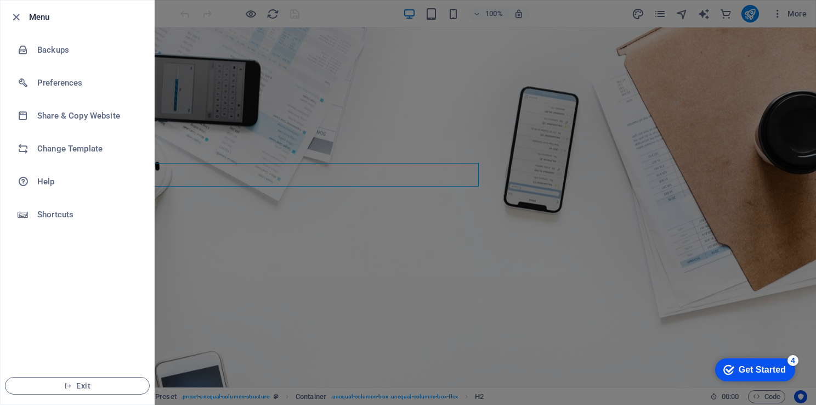
click at [776, 14] on div at bounding box center [408, 202] width 816 height 405
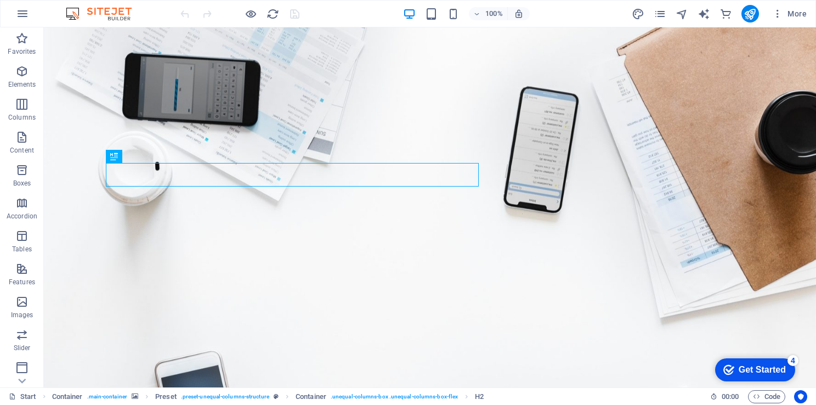
click at [776, 14] on icon "button" at bounding box center [777, 13] width 11 height 11
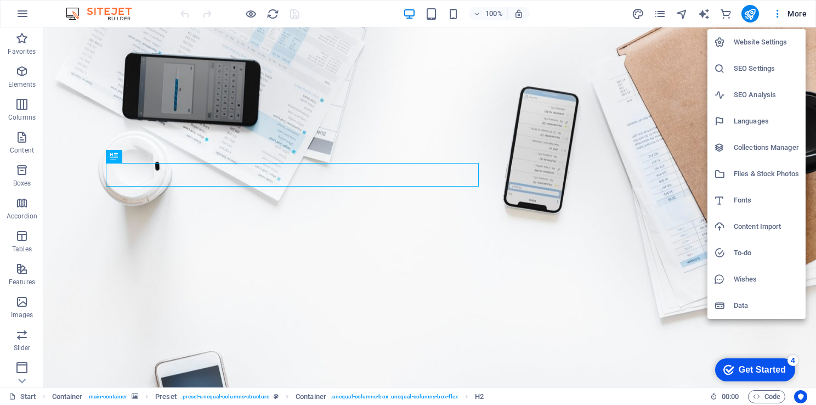
click at [759, 168] on h6 "Files & Stock Photos" at bounding box center [766, 173] width 65 height 13
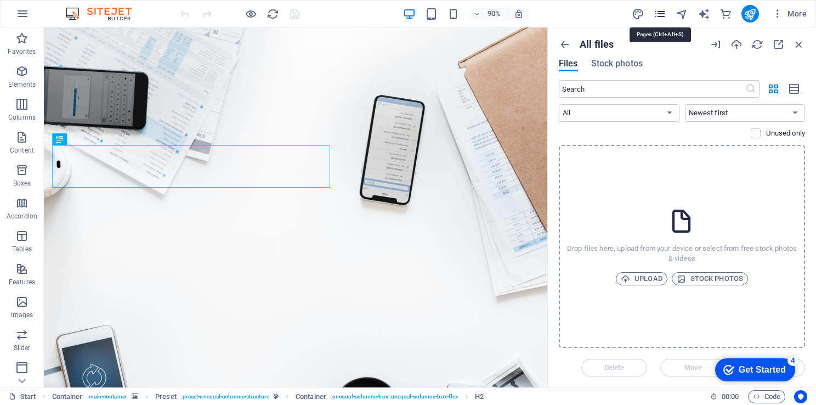
click at [665, 8] on icon "pages" at bounding box center [660, 14] width 13 height 13
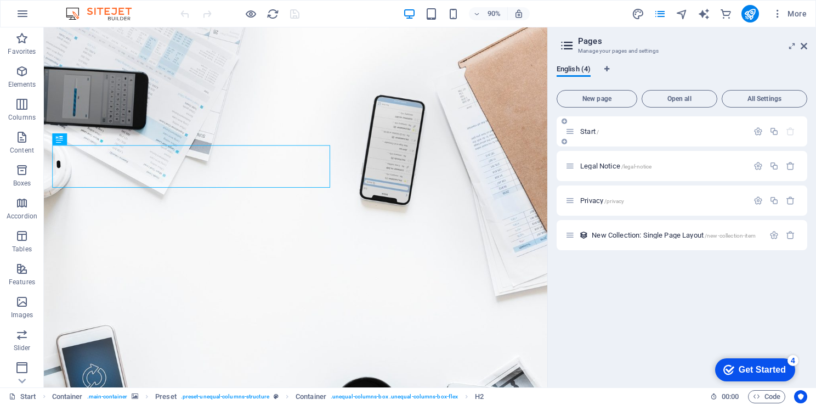
click at [573, 133] on icon at bounding box center [570, 131] width 9 height 9
